Goal: Task Accomplishment & Management: Manage account settings

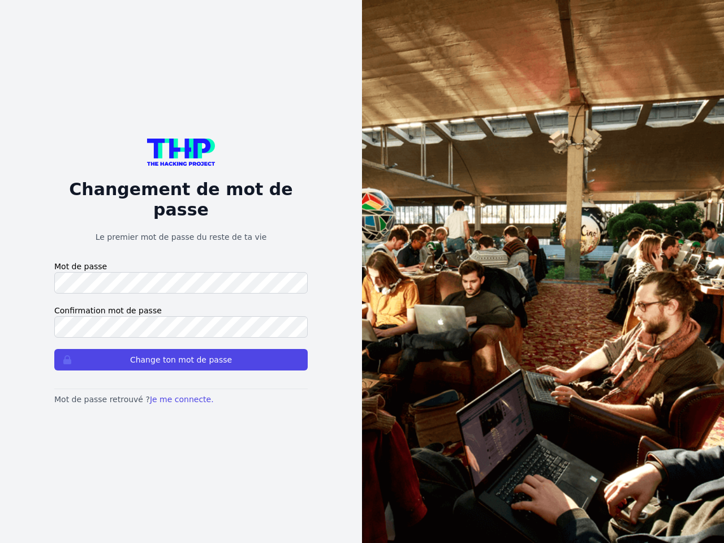
click at [181, 350] on button "Change ton mot de passe" at bounding box center [180, 359] width 253 height 21
